Goal: Contribute content

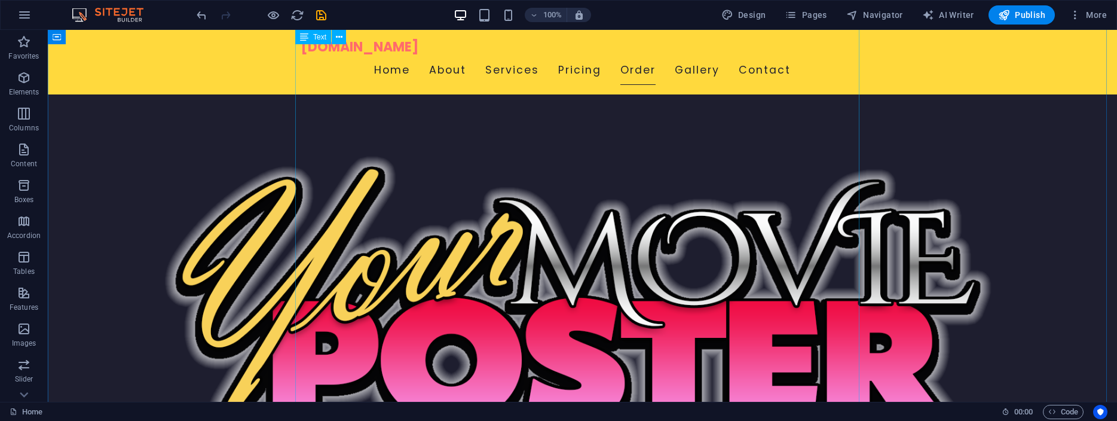
scroll to position [2614, 0]
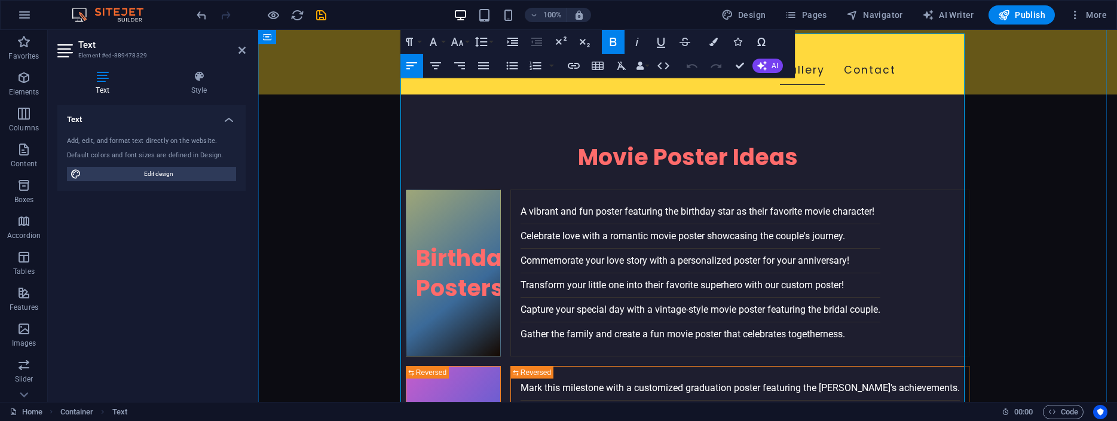
scroll to position [2501, 0]
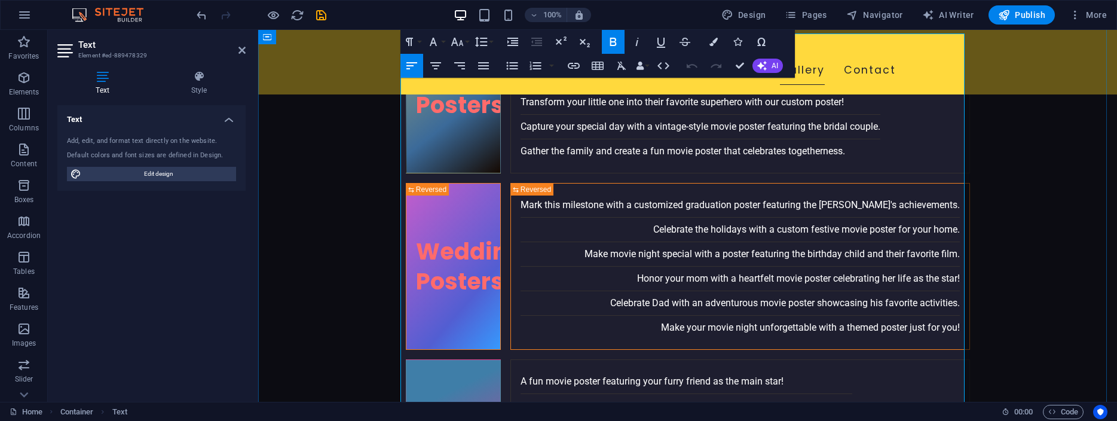
drag, startPoint x: 633, startPoint y: 271, endPoint x: 529, endPoint y: 271, distance: 104.0
click at [574, 63] on icon "button" at bounding box center [574, 66] width 12 height 6
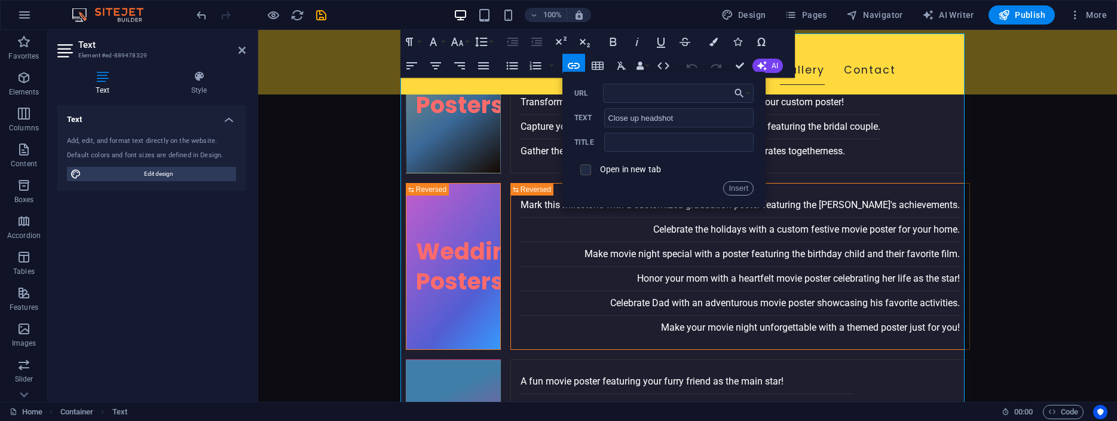
click at [583, 168] on input "checkbox" at bounding box center [584, 168] width 11 height 11
checkbox input "true"
click at [647, 94] on input "URL" at bounding box center [678, 93] width 151 height 19
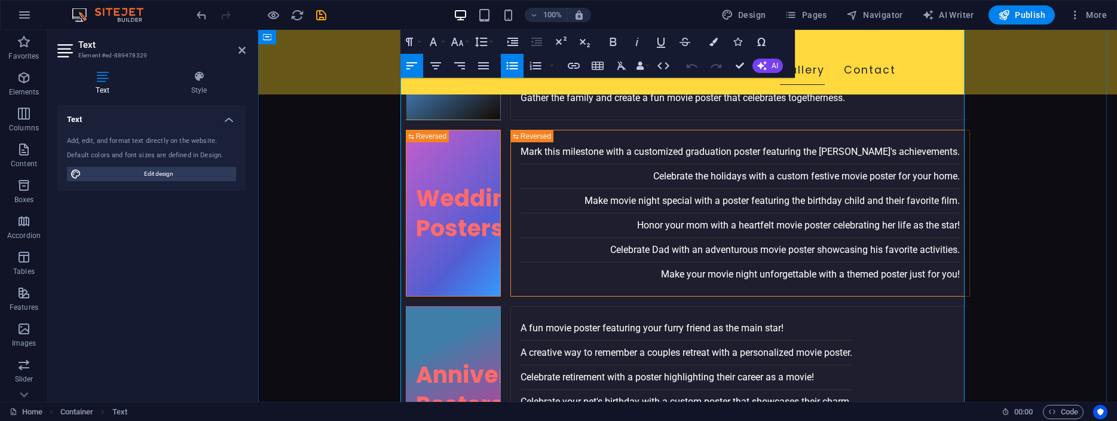
scroll to position [2562, 0]
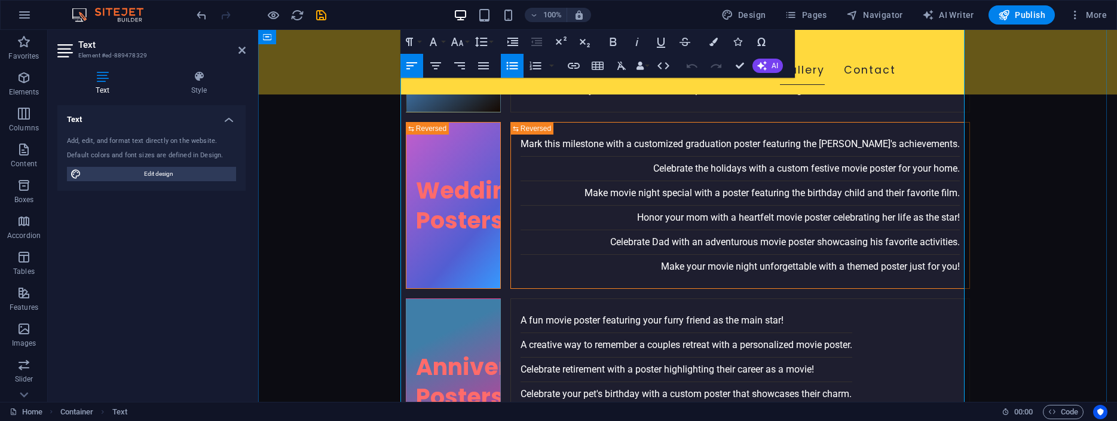
drag, startPoint x: 541, startPoint y: 314, endPoint x: 604, endPoint y: 313, distance: 63.4
type input "Smiling photos"
checkbox input "false"
click at [571, 66] on icon "button" at bounding box center [574, 66] width 14 height 14
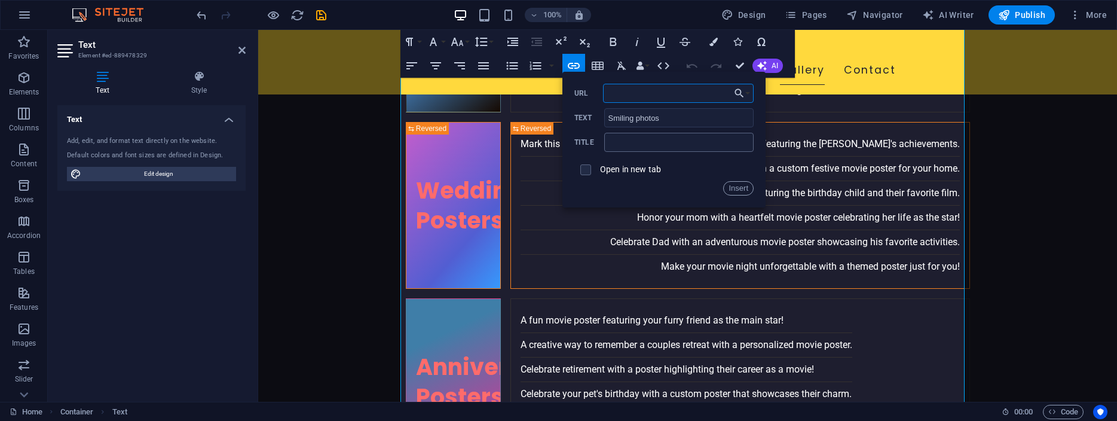
paste input "[URL][DOMAIN_NAME]"
type input "[URL][DOMAIN_NAME]"
click at [585, 172] on input "checkbox" at bounding box center [584, 168] width 11 height 11
checkbox input "true"
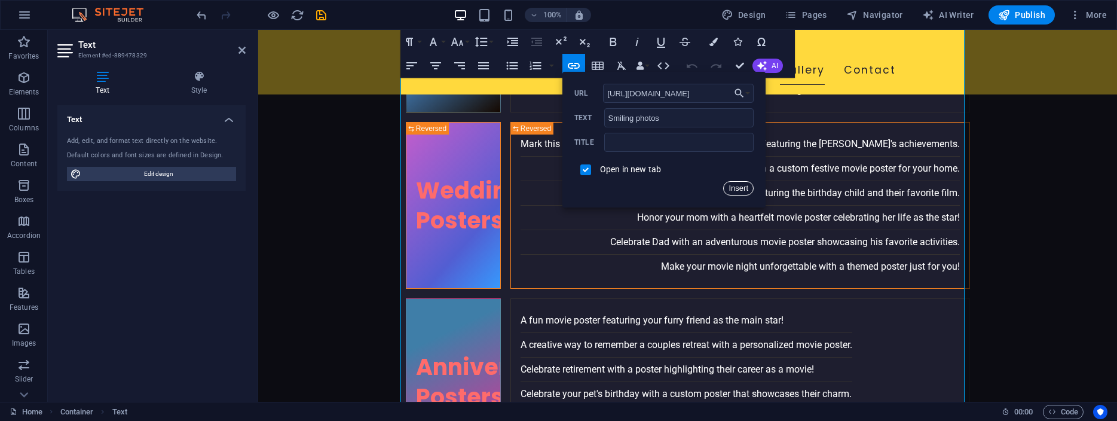
click at [740, 189] on button "Insert" at bounding box center [738, 188] width 30 height 14
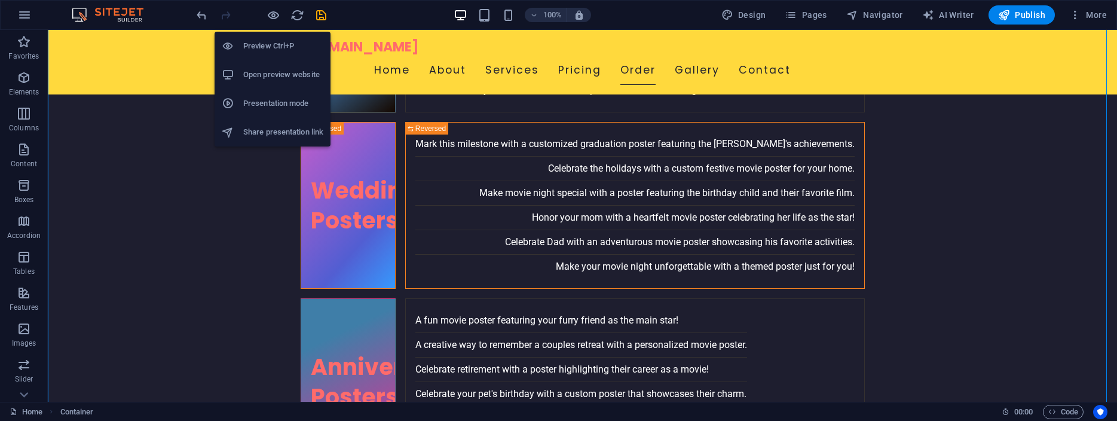
click at [273, 14] on icon "button" at bounding box center [274, 15] width 14 height 14
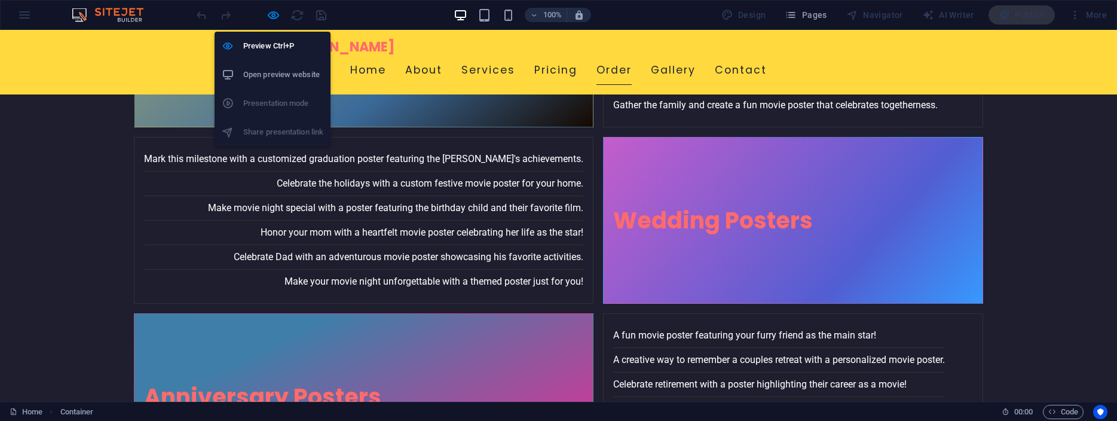
scroll to position [2643, 0]
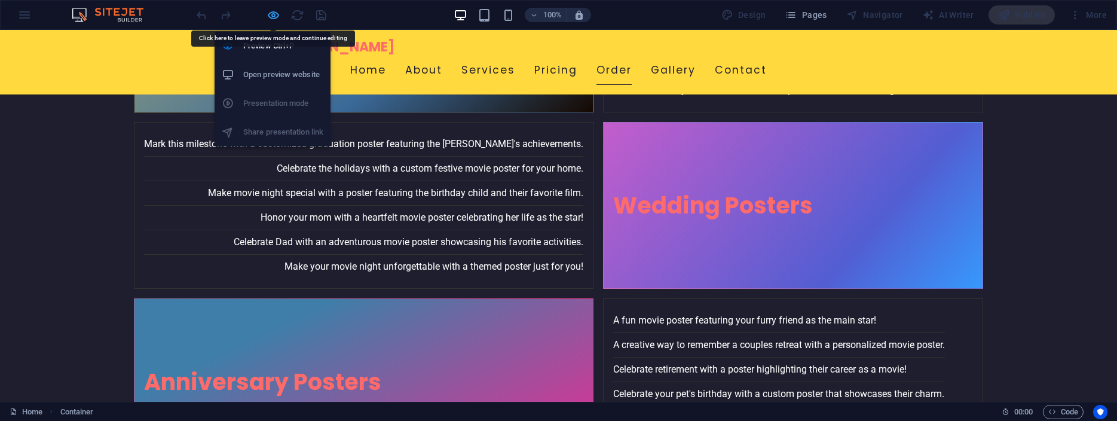
click at [272, 14] on icon "button" at bounding box center [274, 15] width 14 height 14
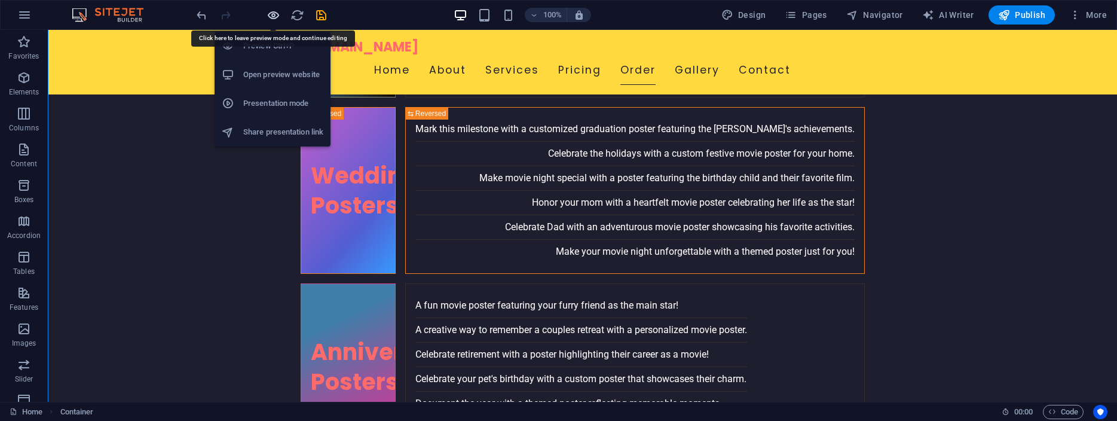
scroll to position [2628, 0]
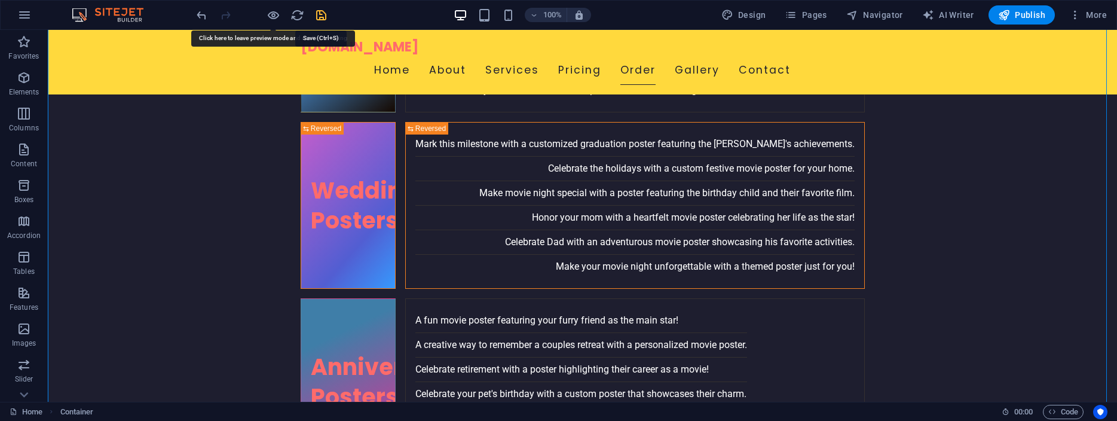
click at [320, 14] on icon "save" at bounding box center [321, 15] width 14 height 14
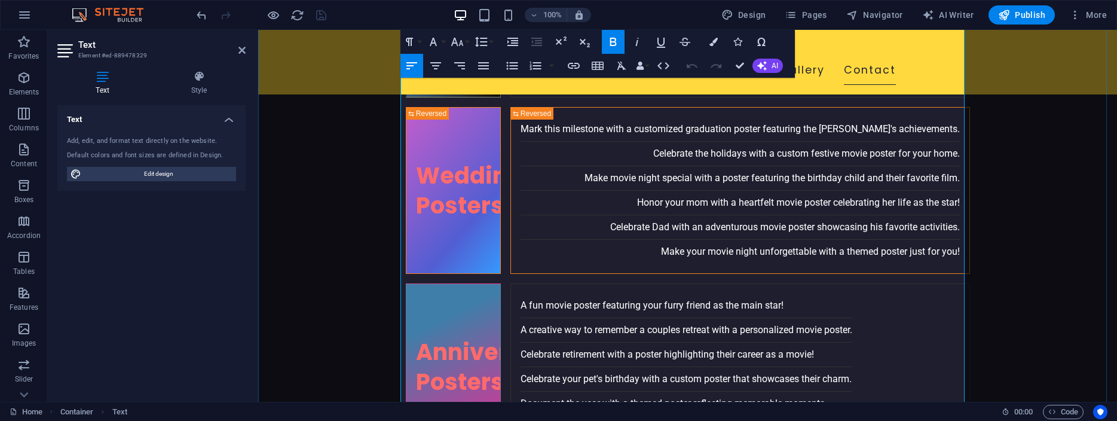
scroll to position [2684, 0]
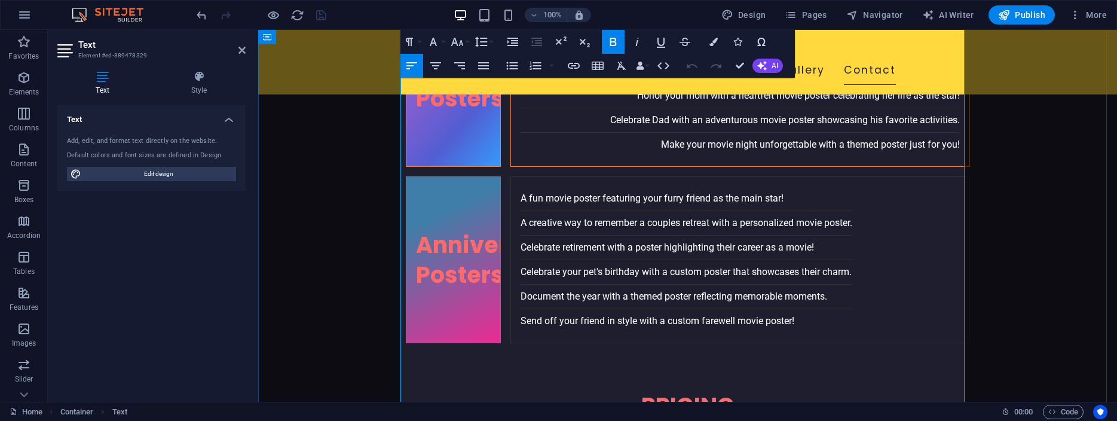
drag, startPoint x: 672, startPoint y: 219, endPoint x: 699, endPoint y: 222, distance: 27.7
click at [570, 65] on icon "button" at bounding box center [574, 66] width 14 height 14
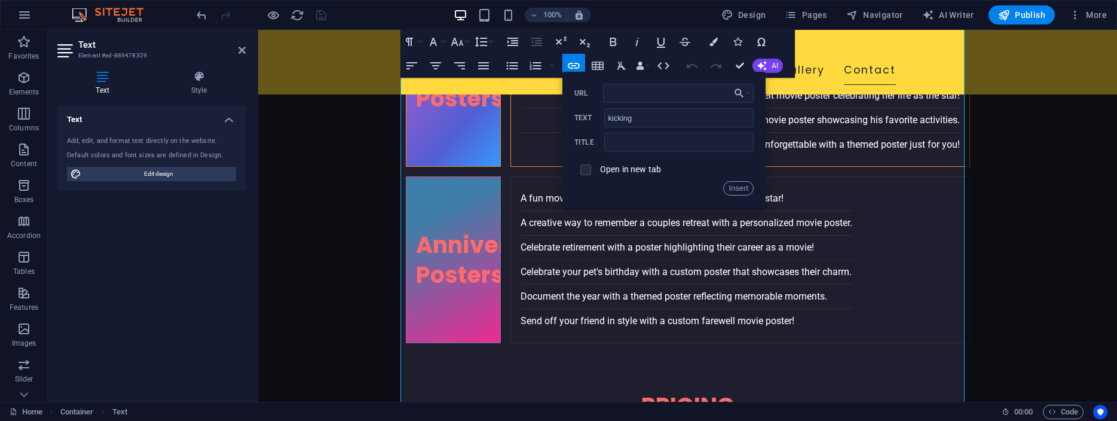
click at [584, 171] on input "checkbox" at bounding box center [584, 168] width 11 height 11
checkbox input "true"
click at [637, 91] on input "URL" at bounding box center [678, 93] width 151 height 19
paste input "[URL][DOMAIN_NAME]"
type input "[URL][DOMAIN_NAME]"
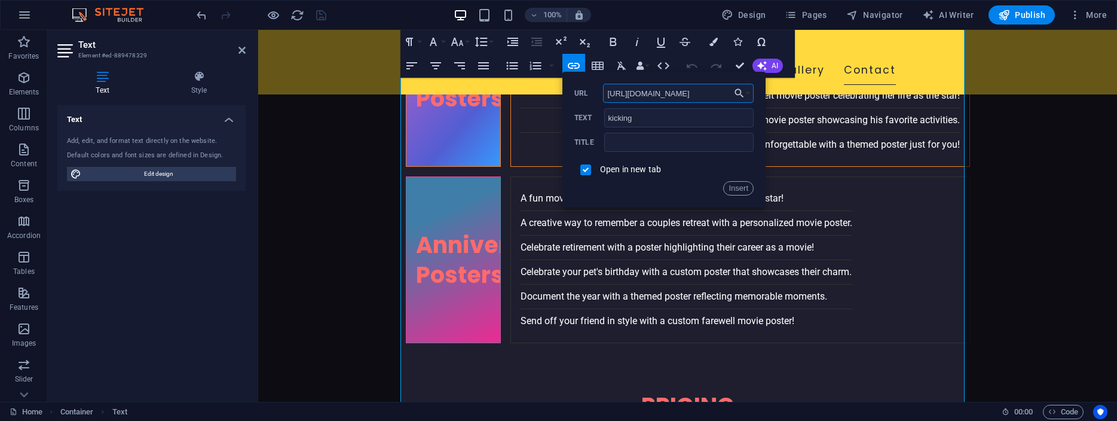
scroll to position [0, 158]
click at [737, 186] on button "Insert" at bounding box center [738, 188] width 30 height 14
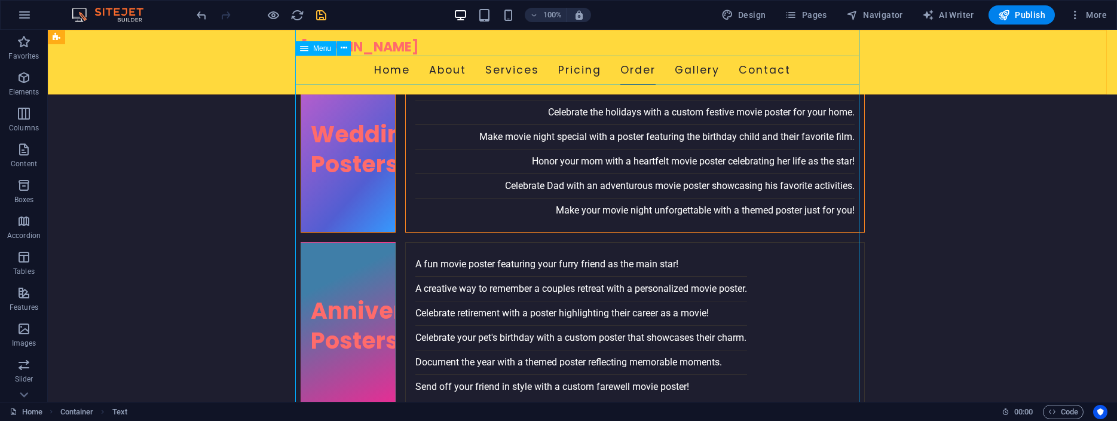
scroll to position [2750, 0]
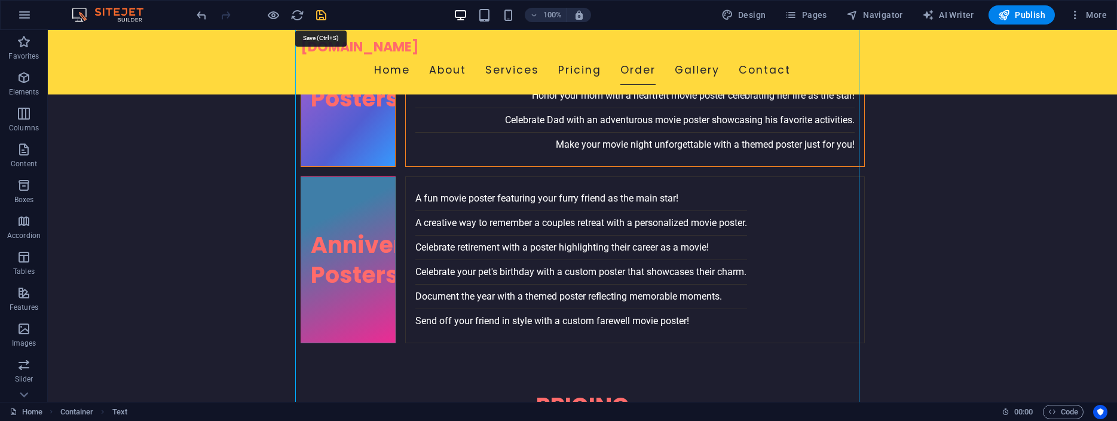
click at [319, 15] on icon "save" at bounding box center [321, 15] width 14 height 14
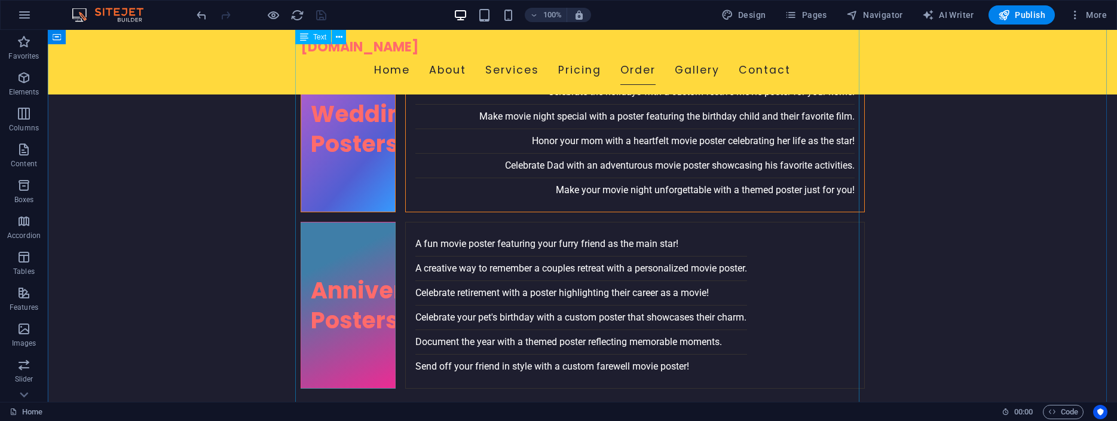
scroll to position [2689, 0]
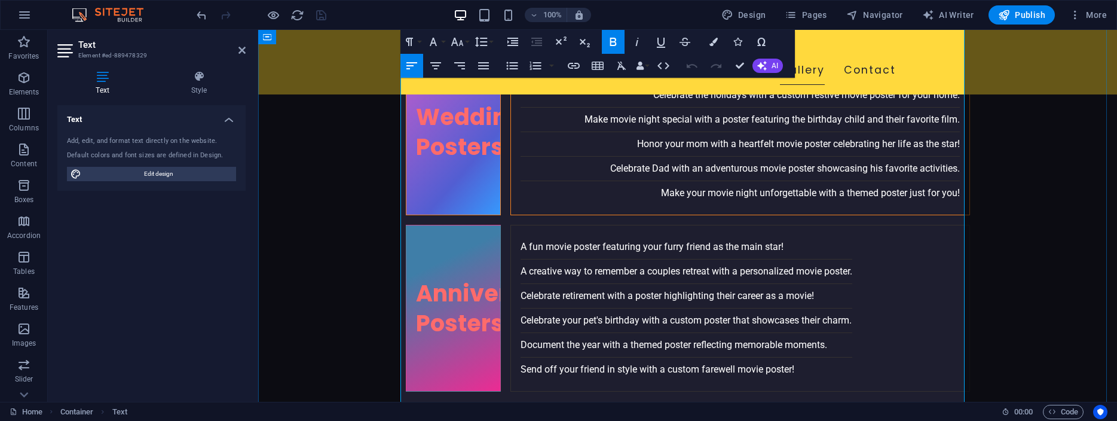
scroll to position [2623, 0]
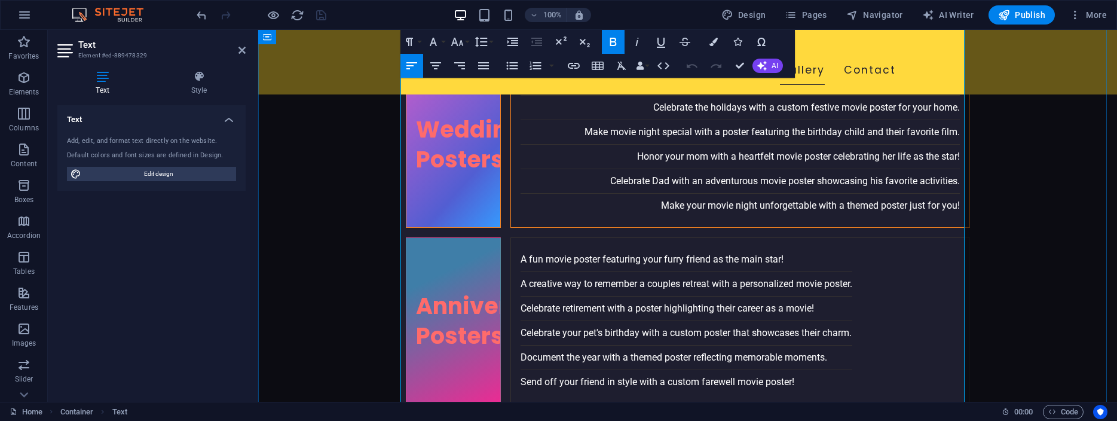
click at [576, 68] on icon "button" at bounding box center [574, 66] width 12 height 6
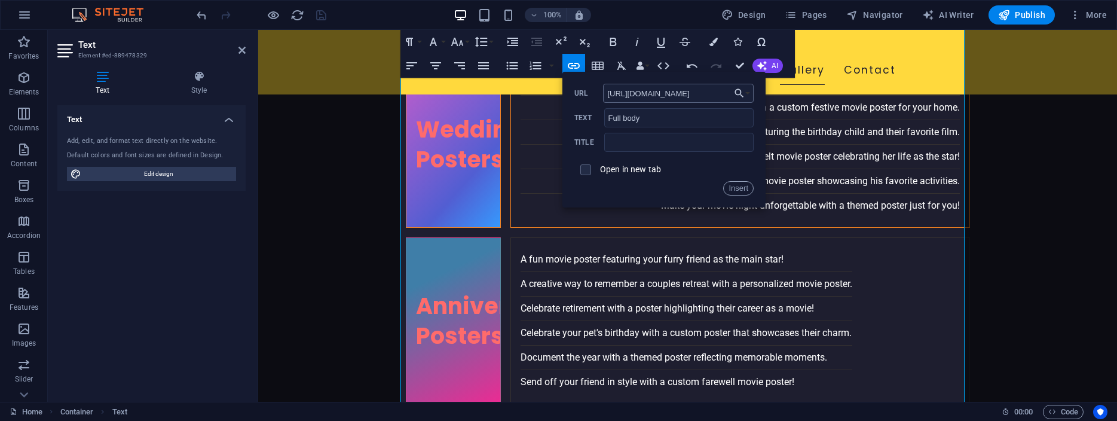
scroll to position [0, 162]
type input "[URL][DOMAIN_NAME]"
click at [585, 170] on input "checkbox" at bounding box center [584, 168] width 11 height 11
checkbox input "true"
click at [740, 186] on button "Insert" at bounding box center [738, 188] width 30 height 14
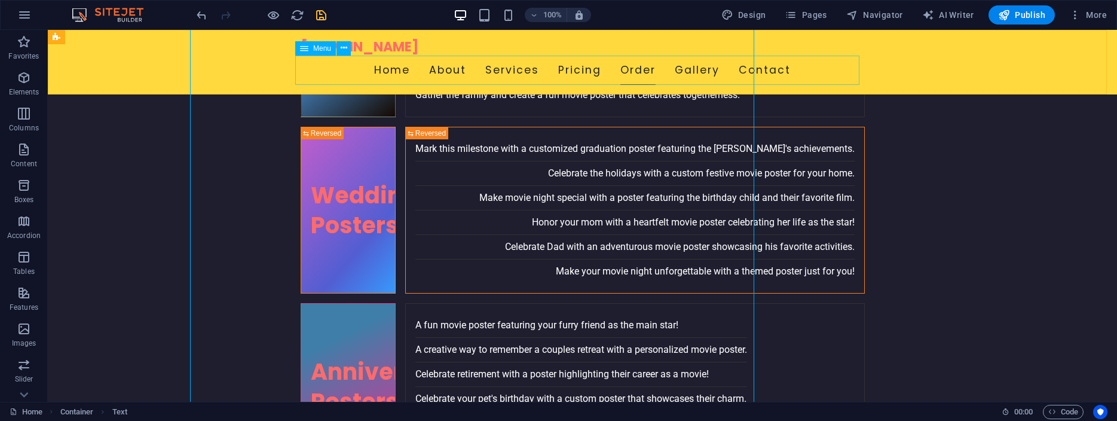
scroll to position [2689, 0]
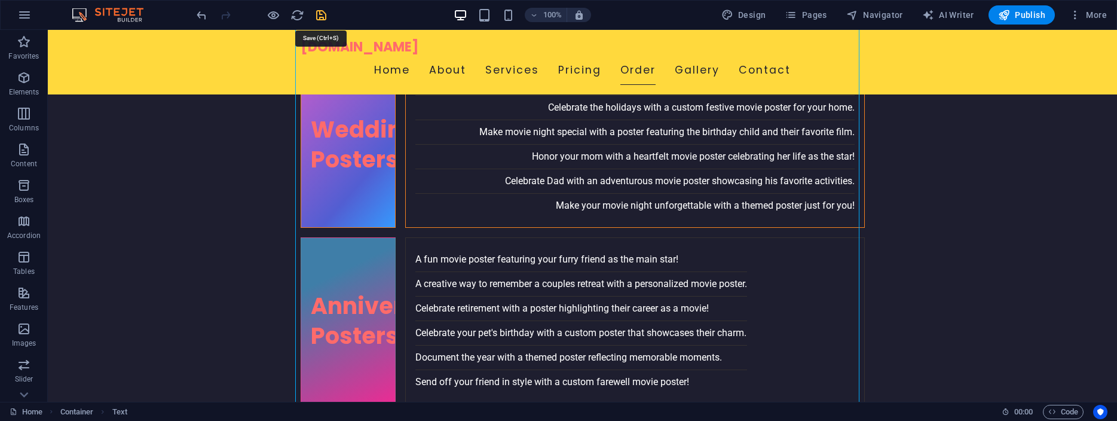
click at [319, 13] on icon "save" at bounding box center [321, 15] width 14 height 14
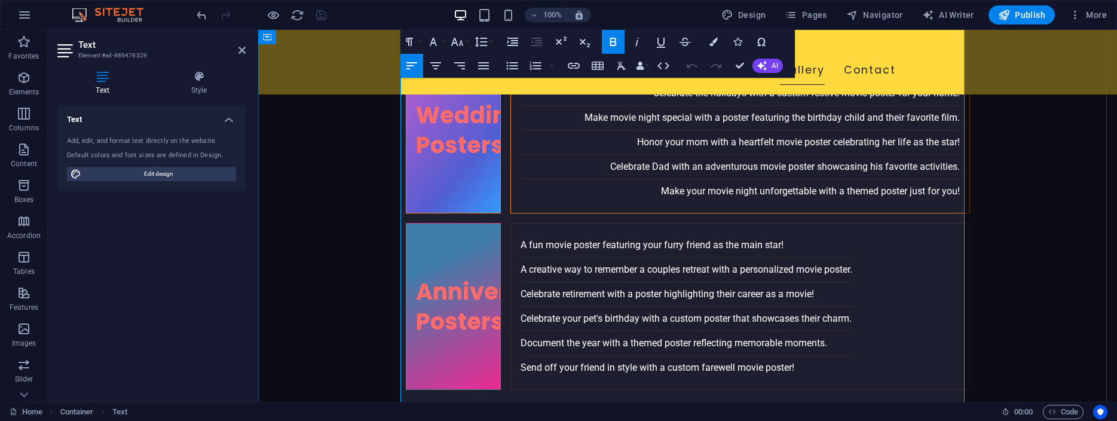
scroll to position [2623, 0]
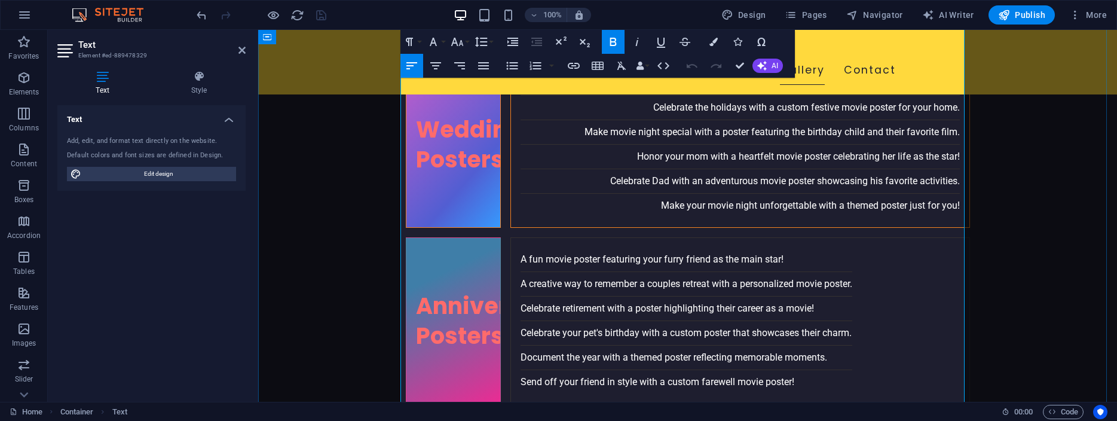
drag, startPoint x: 613, startPoint y: 194, endPoint x: 537, endPoint y: 191, distance: 75.4
click at [573, 66] on icon "button" at bounding box center [574, 66] width 12 height 6
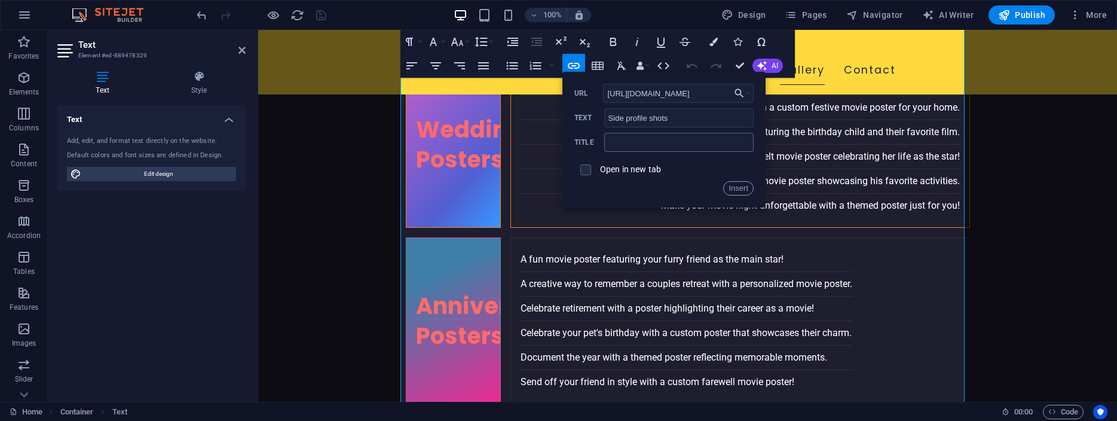
scroll to position [0, 166]
type input "[URL][DOMAIN_NAME]"
click at [587, 167] on input "checkbox" at bounding box center [584, 168] width 11 height 11
checkbox input "true"
click at [734, 187] on button "Insert" at bounding box center [738, 188] width 30 height 14
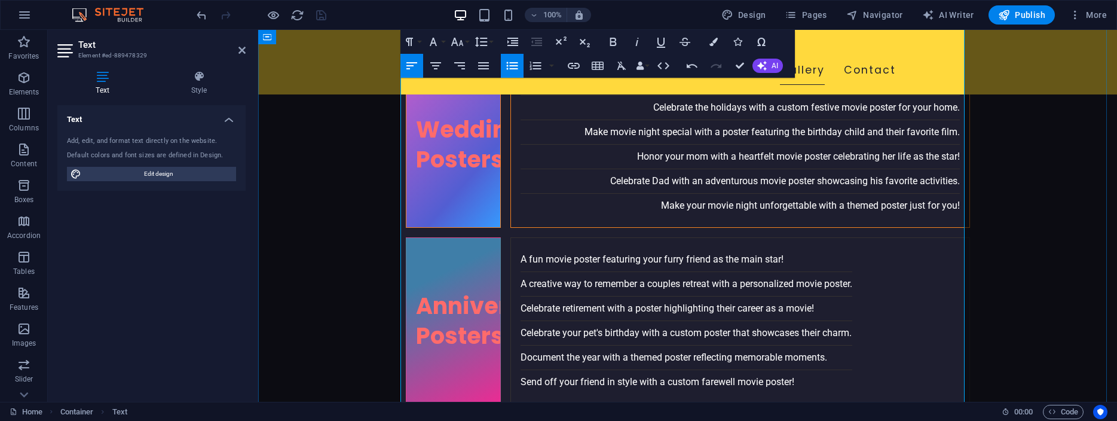
drag, startPoint x: 677, startPoint y: 179, endPoint x: 535, endPoint y: 183, distance: 141.1
type input "Looking directly into the camera"
checkbox input "false"
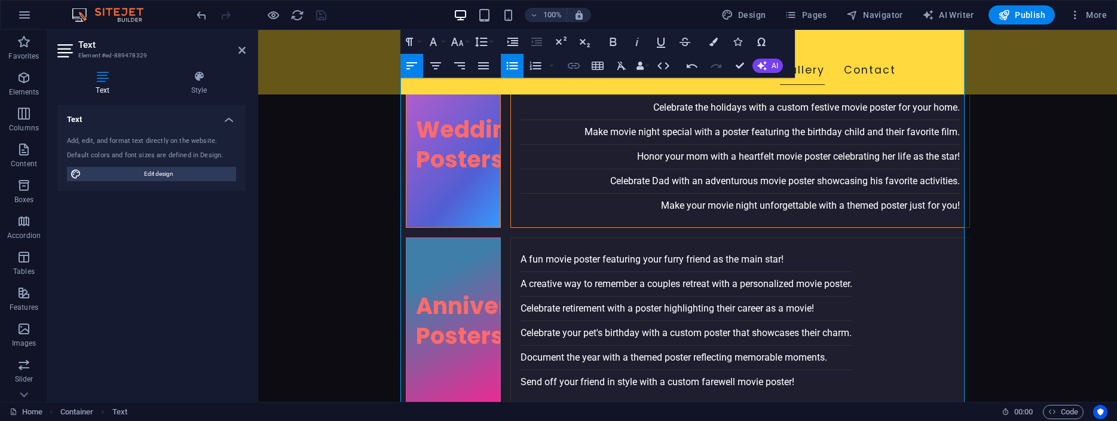
click at [574, 67] on icon "button" at bounding box center [574, 66] width 14 height 14
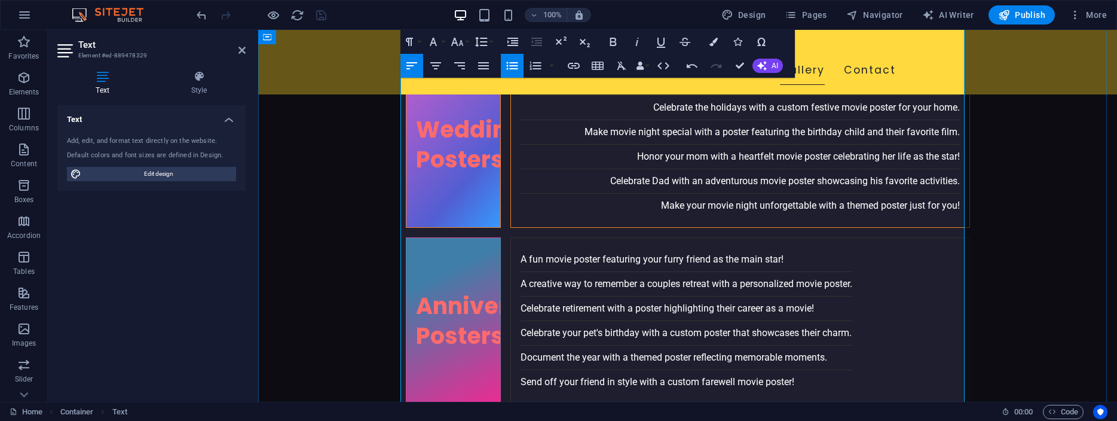
drag, startPoint x: 571, startPoint y: 180, endPoint x: 541, endPoint y: 178, distance: 30.6
type input "Looking"
click at [574, 65] on icon "button" at bounding box center [574, 66] width 14 height 14
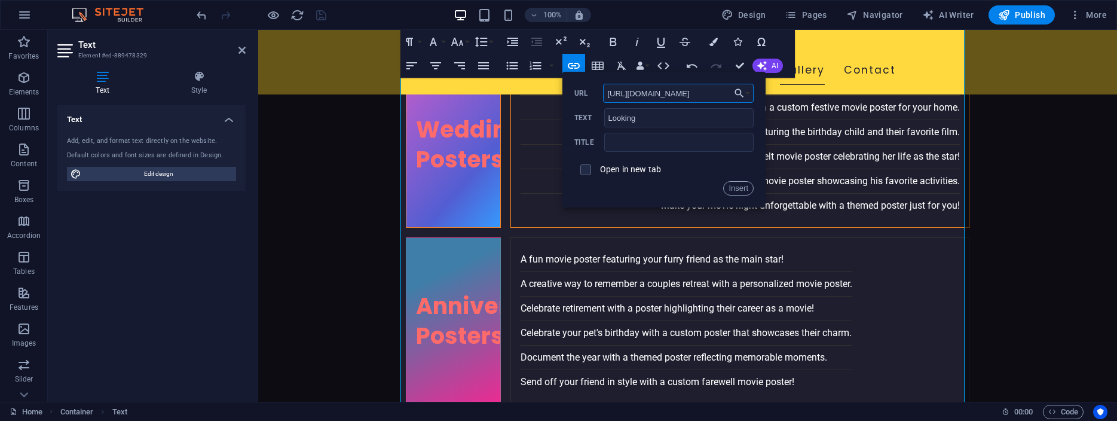
scroll to position [0, 158]
type input "[URL][DOMAIN_NAME]"
click at [584, 167] on input "checkbox" at bounding box center [584, 168] width 11 height 11
checkbox input "true"
click at [739, 186] on button "Insert" at bounding box center [738, 188] width 30 height 14
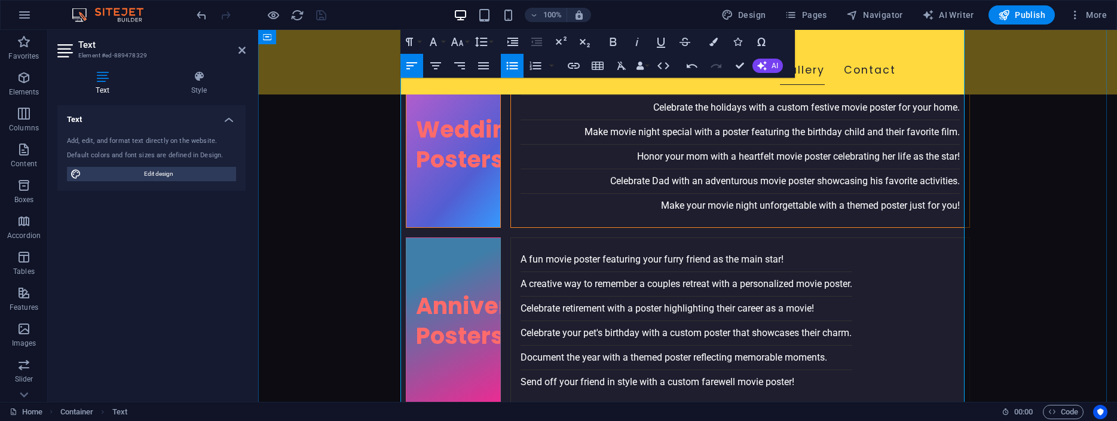
drag, startPoint x: 574, startPoint y: 179, endPoint x: 605, endPoint y: 179, distance: 31.1
type input "directly"
checkbox input "false"
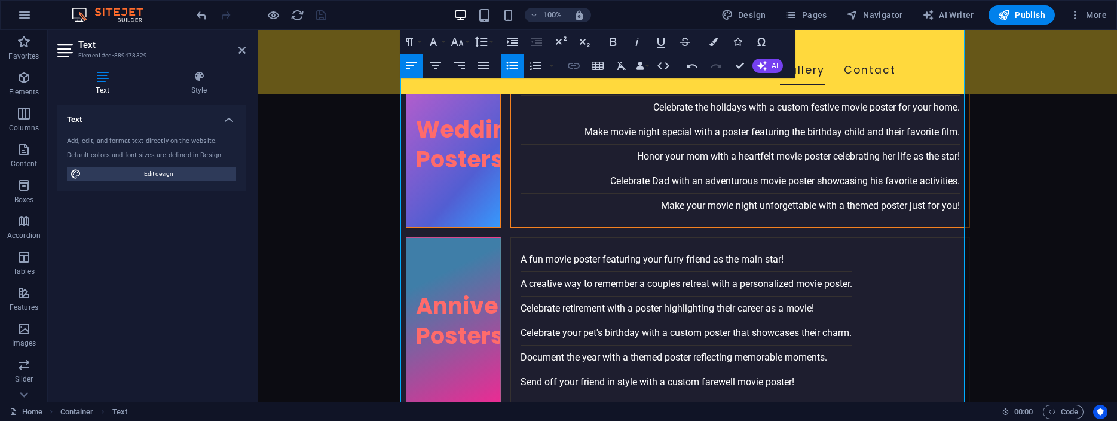
click at [575, 63] on icon "button" at bounding box center [574, 66] width 12 height 6
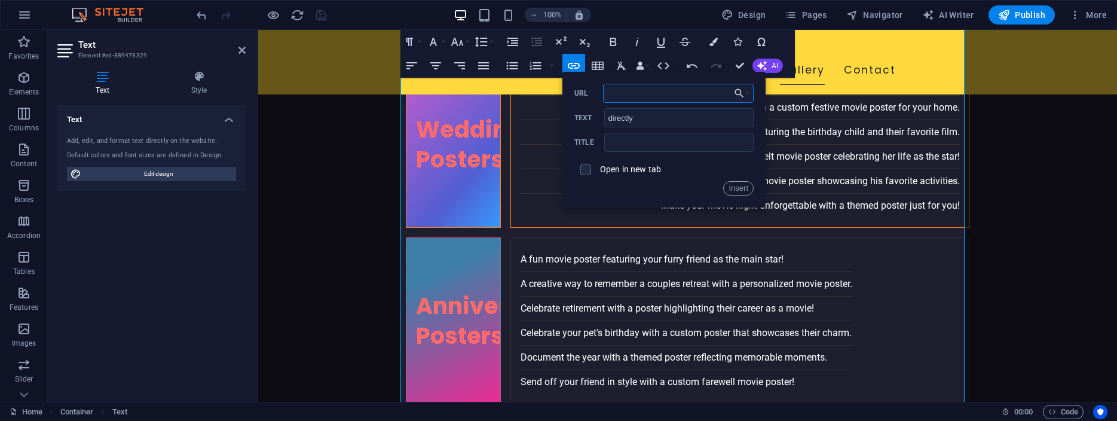
paste input "[URL][DOMAIN_NAME]"
type input "[URL][DOMAIN_NAME]"
click at [587, 172] on input "checkbox" at bounding box center [584, 168] width 11 height 11
checkbox input "true"
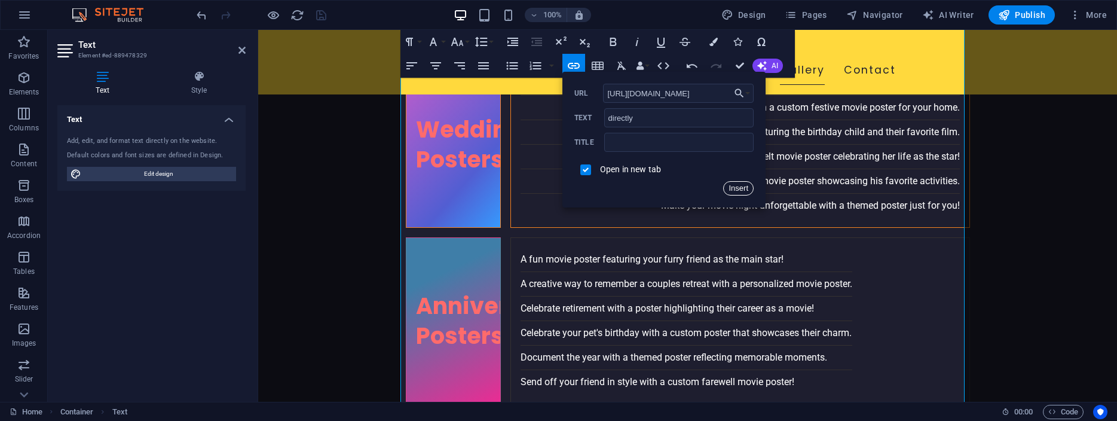
click at [736, 186] on button "Insert" at bounding box center [738, 188] width 30 height 14
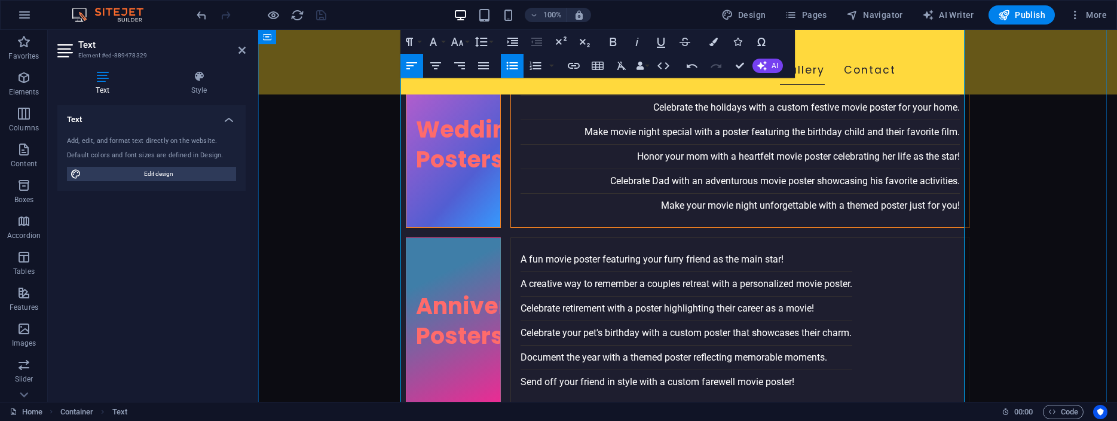
drag, startPoint x: 607, startPoint y: 179, endPoint x: 619, endPoint y: 180, distance: 12.6
drag, startPoint x: 623, startPoint y: 180, endPoint x: 608, endPoint y: 180, distance: 15.5
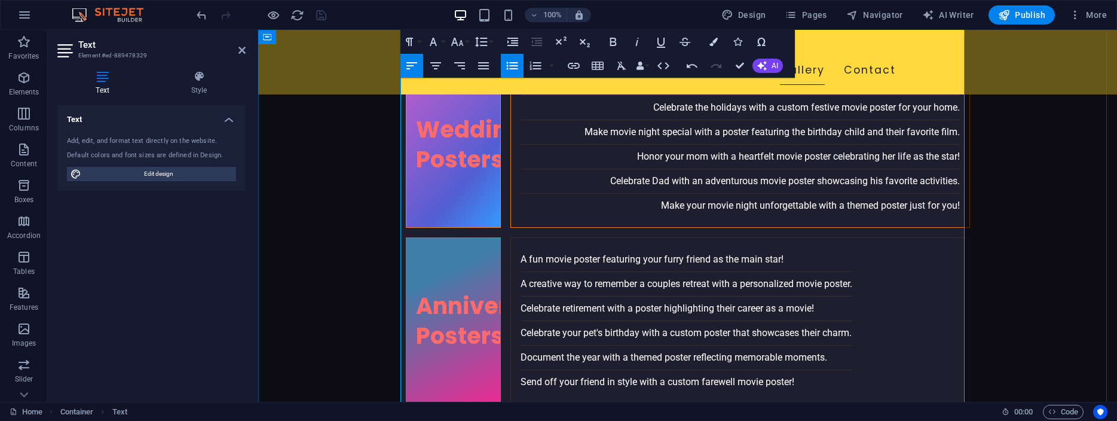
type input "into"
checkbox input "false"
click at [570, 63] on icon "button" at bounding box center [574, 66] width 12 height 6
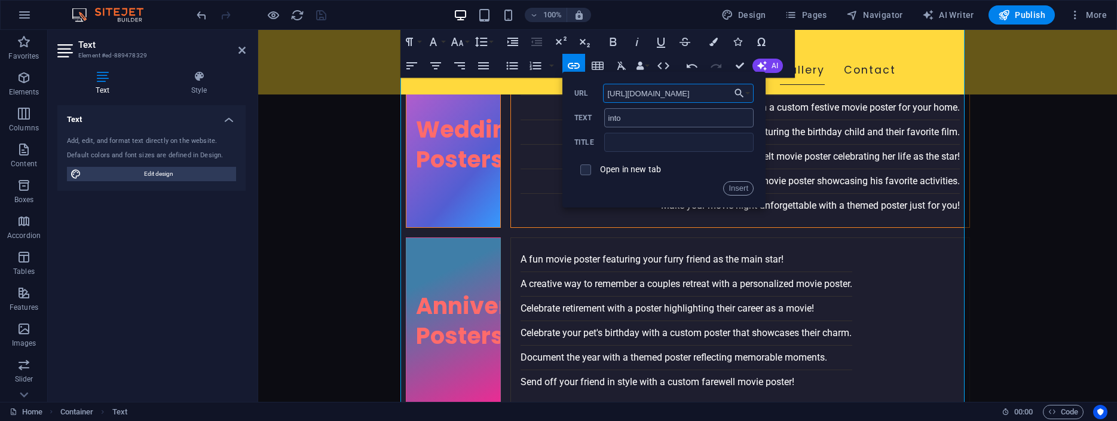
scroll to position [0, 162]
type input "[URL][DOMAIN_NAME]"
click at [586, 167] on input "checkbox" at bounding box center [584, 168] width 11 height 11
checkbox input "true"
click at [737, 188] on button "Insert" at bounding box center [738, 188] width 30 height 14
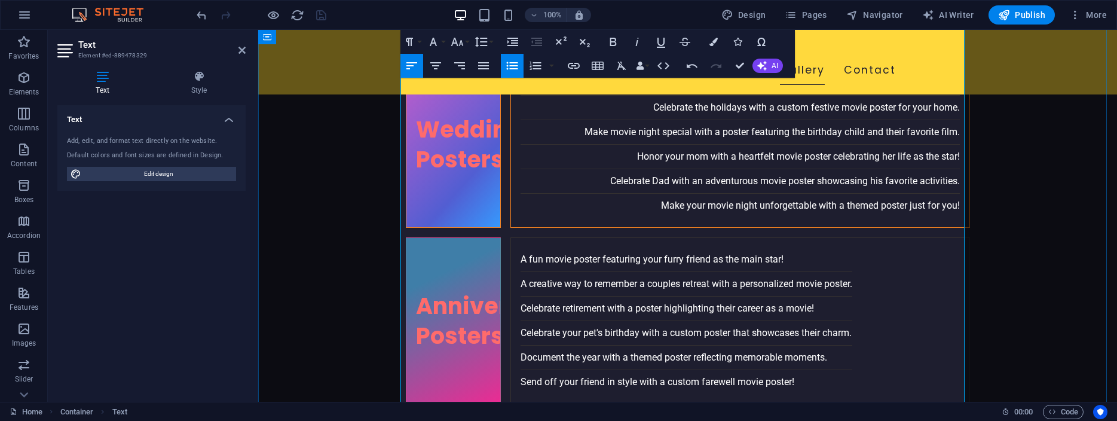
type input "Group"
checkbox input "false"
click at [573, 65] on icon "button" at bounding box center [574, 66] width 12 height 6
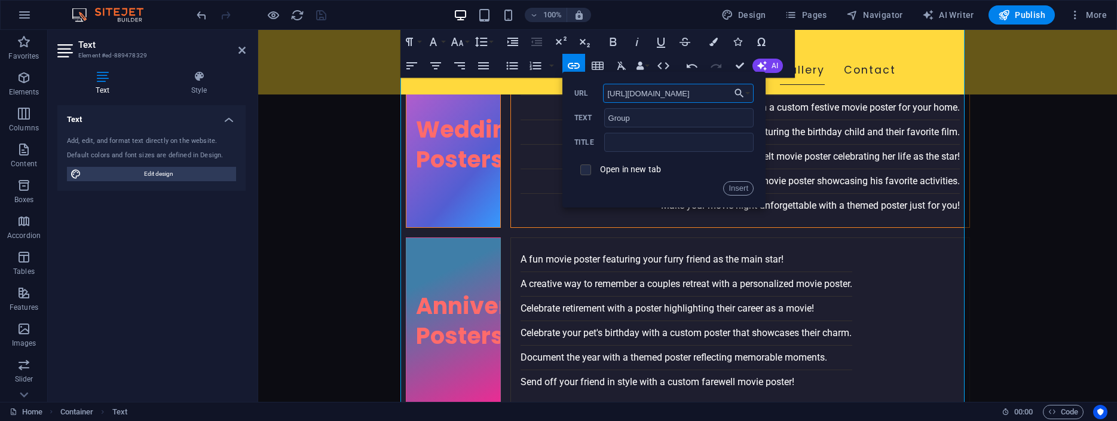
type input "[URL][DOMAIN_NAME]"
click at [586, 172] on input "checkbox" at bounding box center [584, 168] width 11 height 11
checkbox input "true"
click at [740, 188] on button "Insert" at bounding box center [738, 188] width 30 height 14
